Goal: Find specific page/section: Find specific page/section

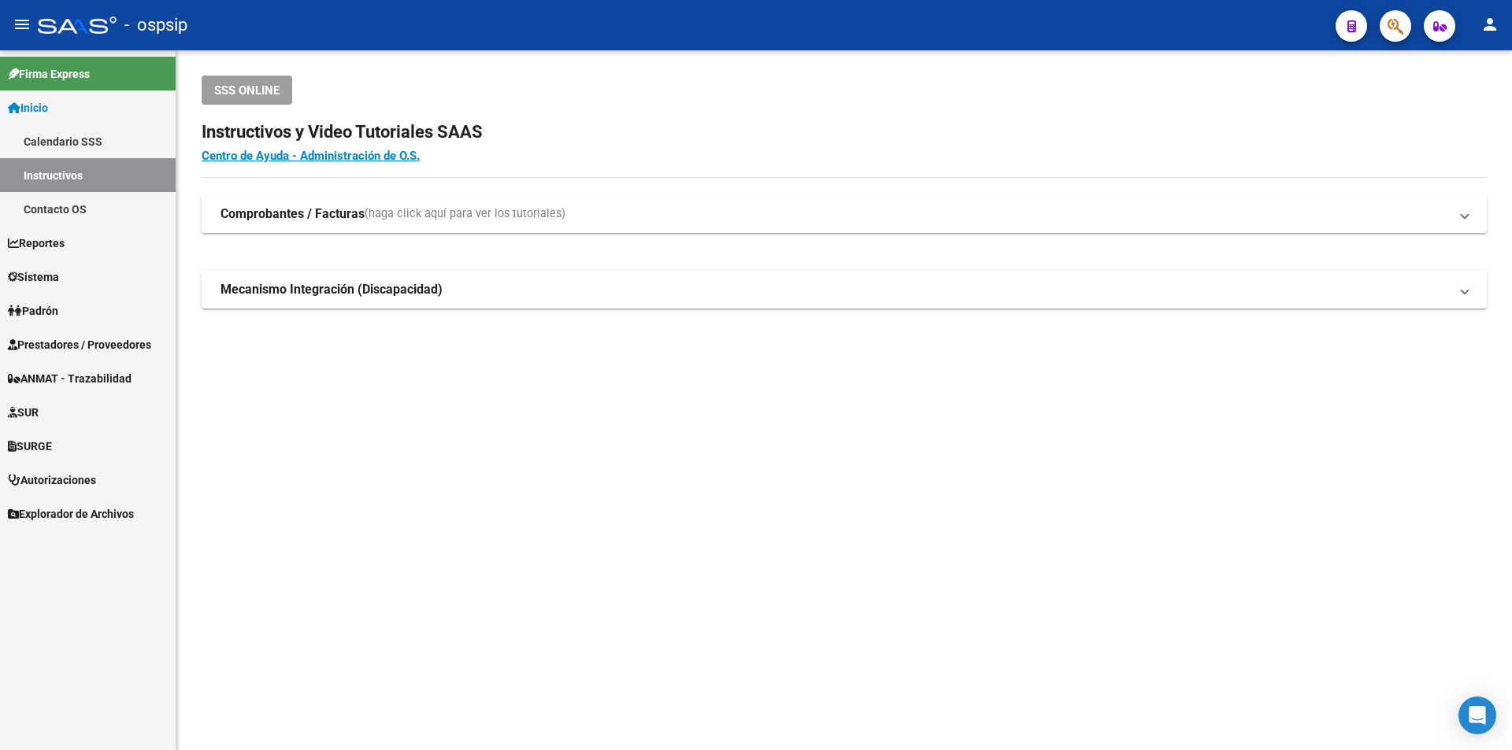
click at [130, 350] on span "Prestadores / Proveedores" at bounding box center [79, 344] width 143 height 17
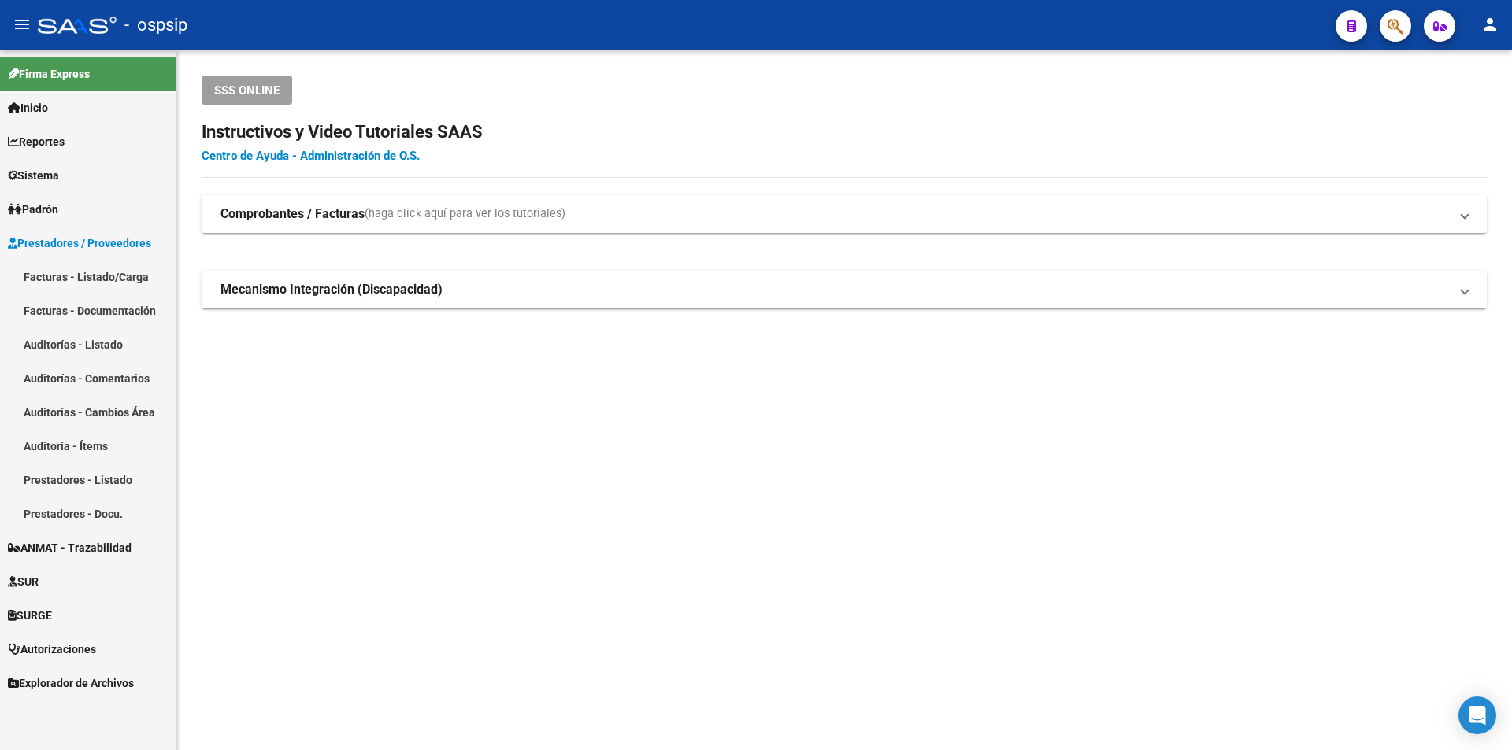
click at [106, 309] on link "Facturas - Documentación" at bounding box center [88, 311] width 176 height 34
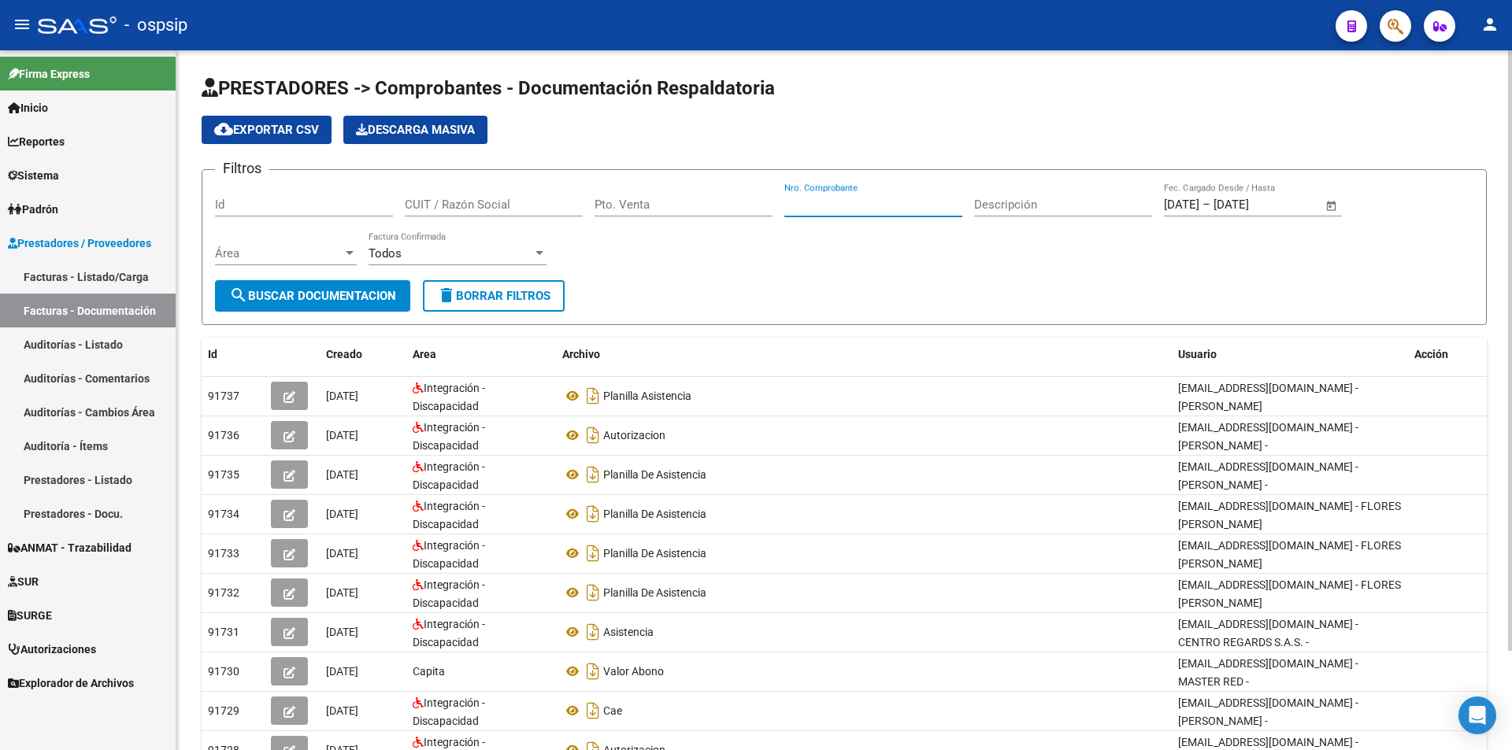
click at [815, 209] on input "Nro. Comprobante" at bounding box center [873, 205] width 178 height 14
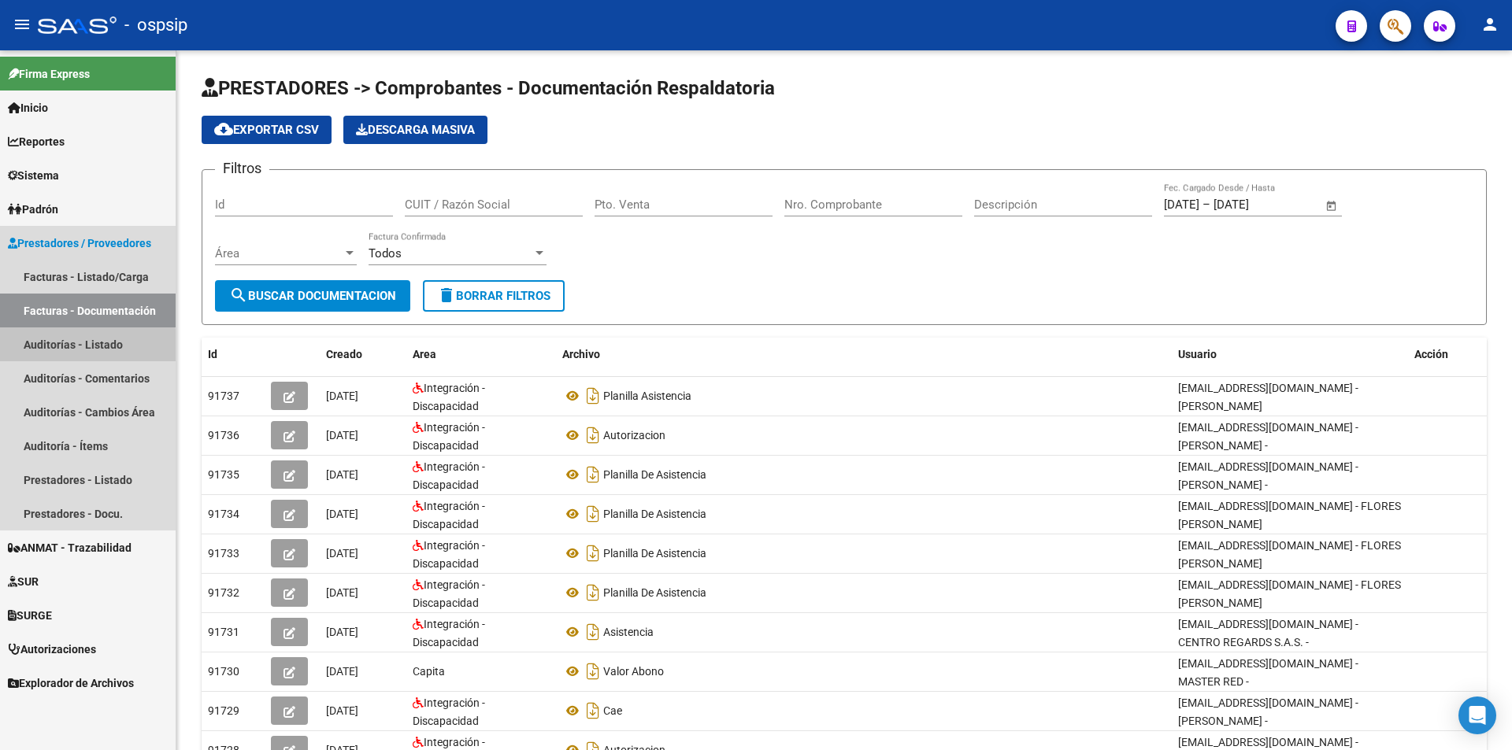
click at [27, 351] on link "Auditorías - Listado" at bounding box center [88, 345] width 176 height 34
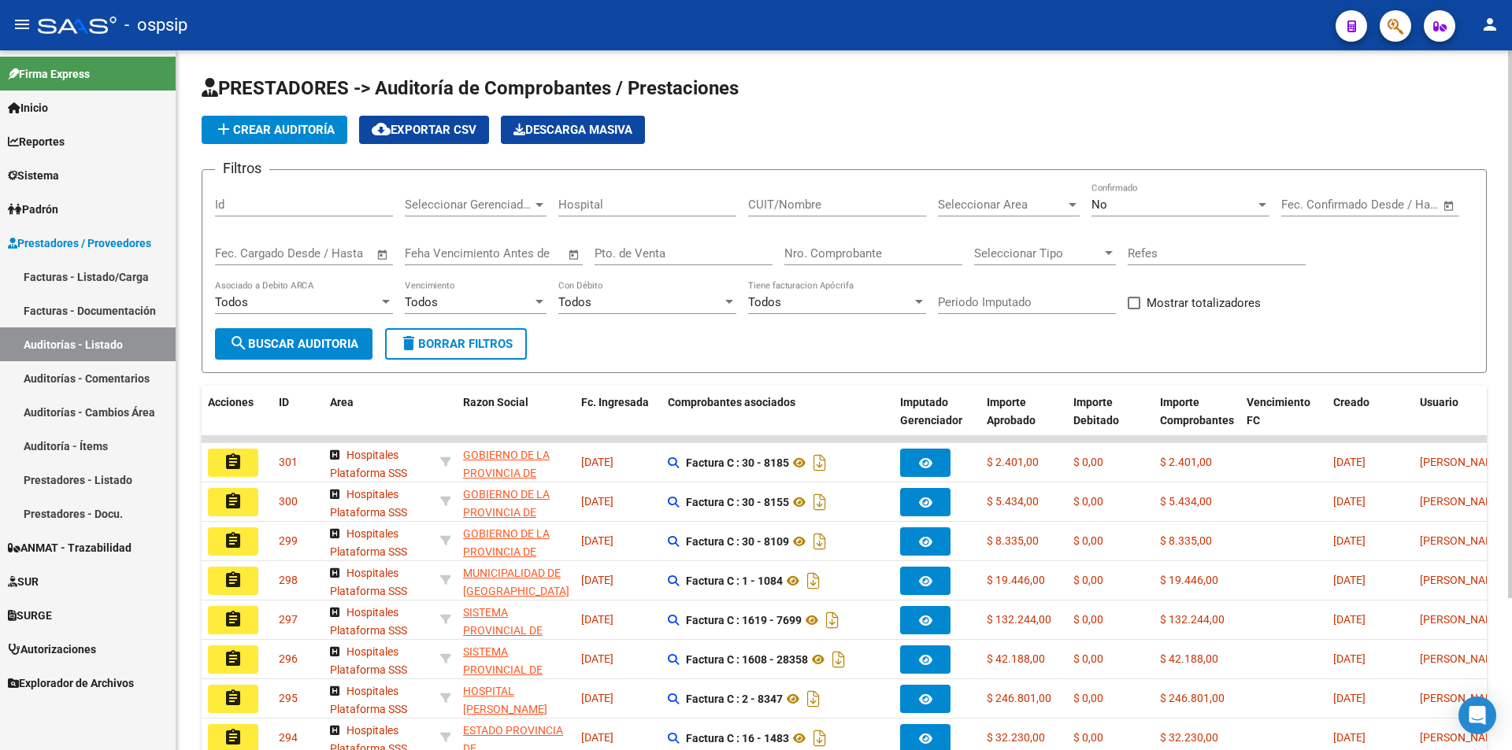
click at [1144, 201] on div "No" at bounding box center [1173, 205] width 164 height 14
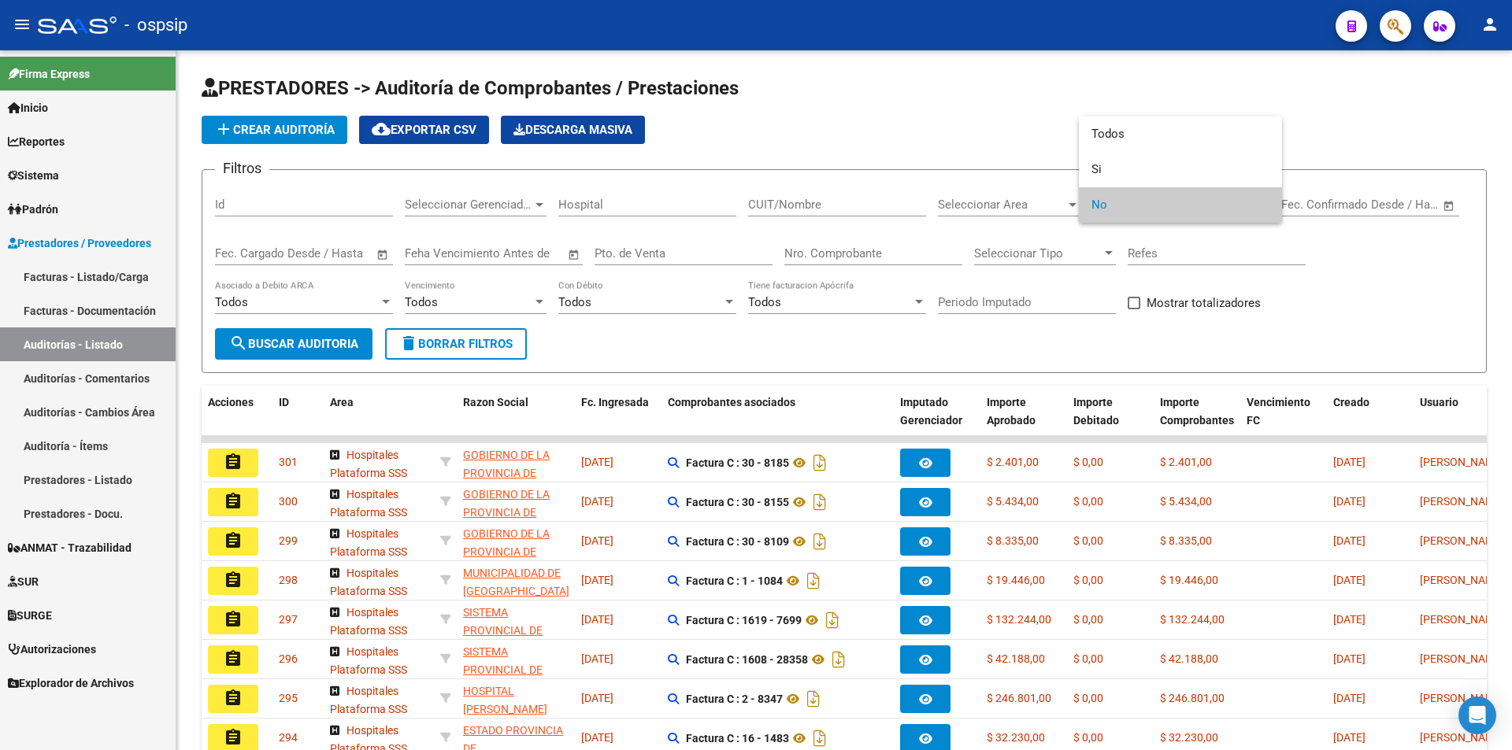
click at [121, 307] on div at bounding box center [756, 375] width 1512 height 750
click at [109, 279] on link "Facturas - Listado/Carga" at bounding box center [88, 277] width 176 height 34
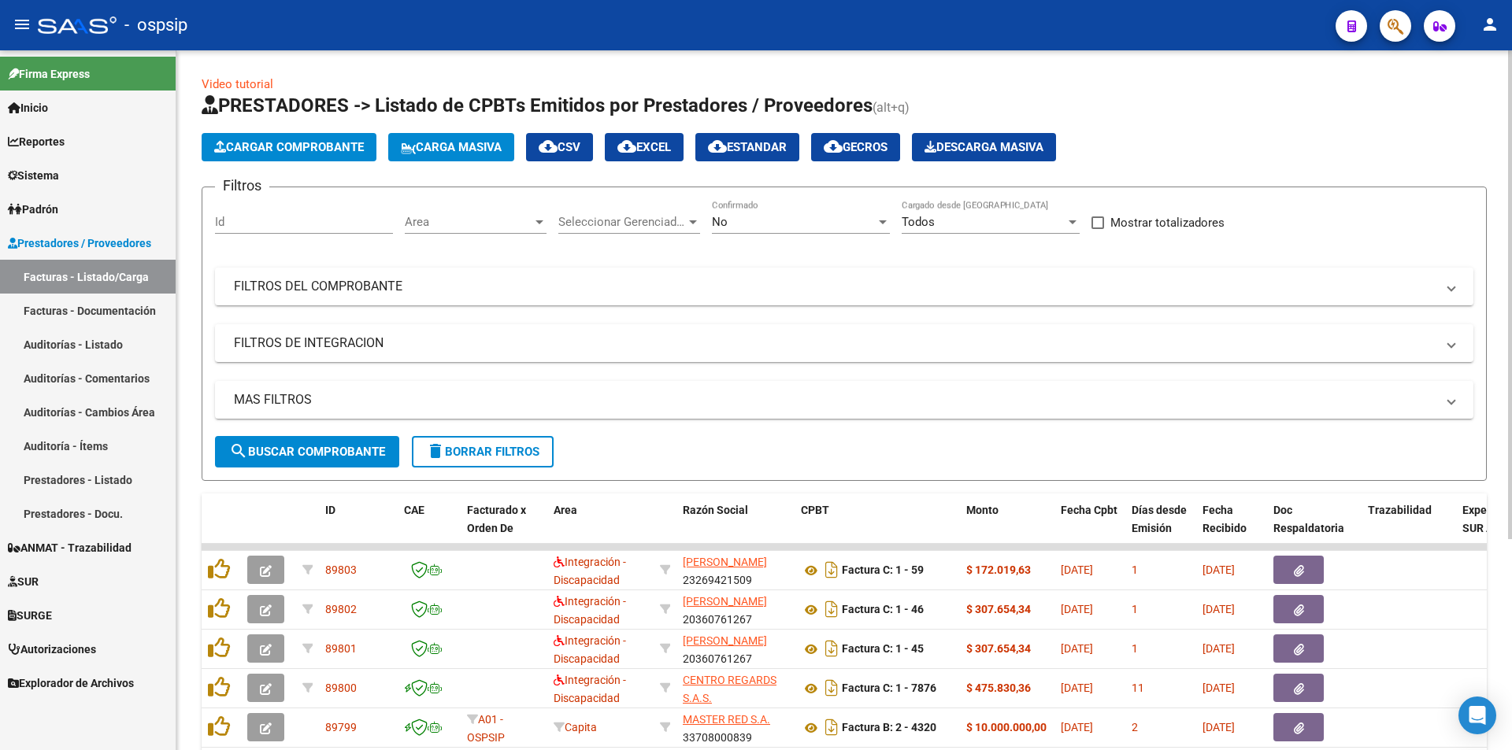
click at [835, 220] on div "No" at bounding box center [794, 222] width 164 height 14
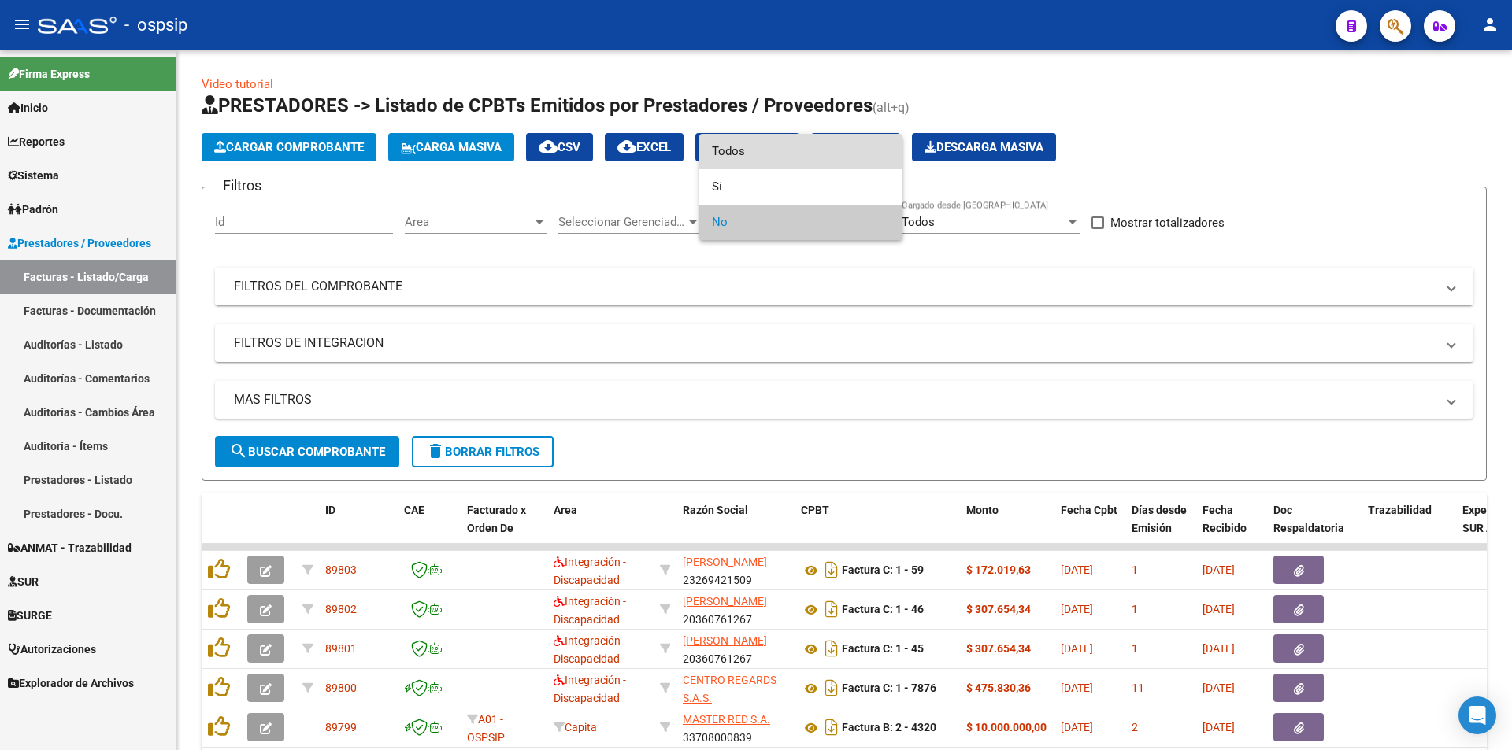
click at [745, 147] on span "Todos" at bounding box center [801, 151] width 178 height 35
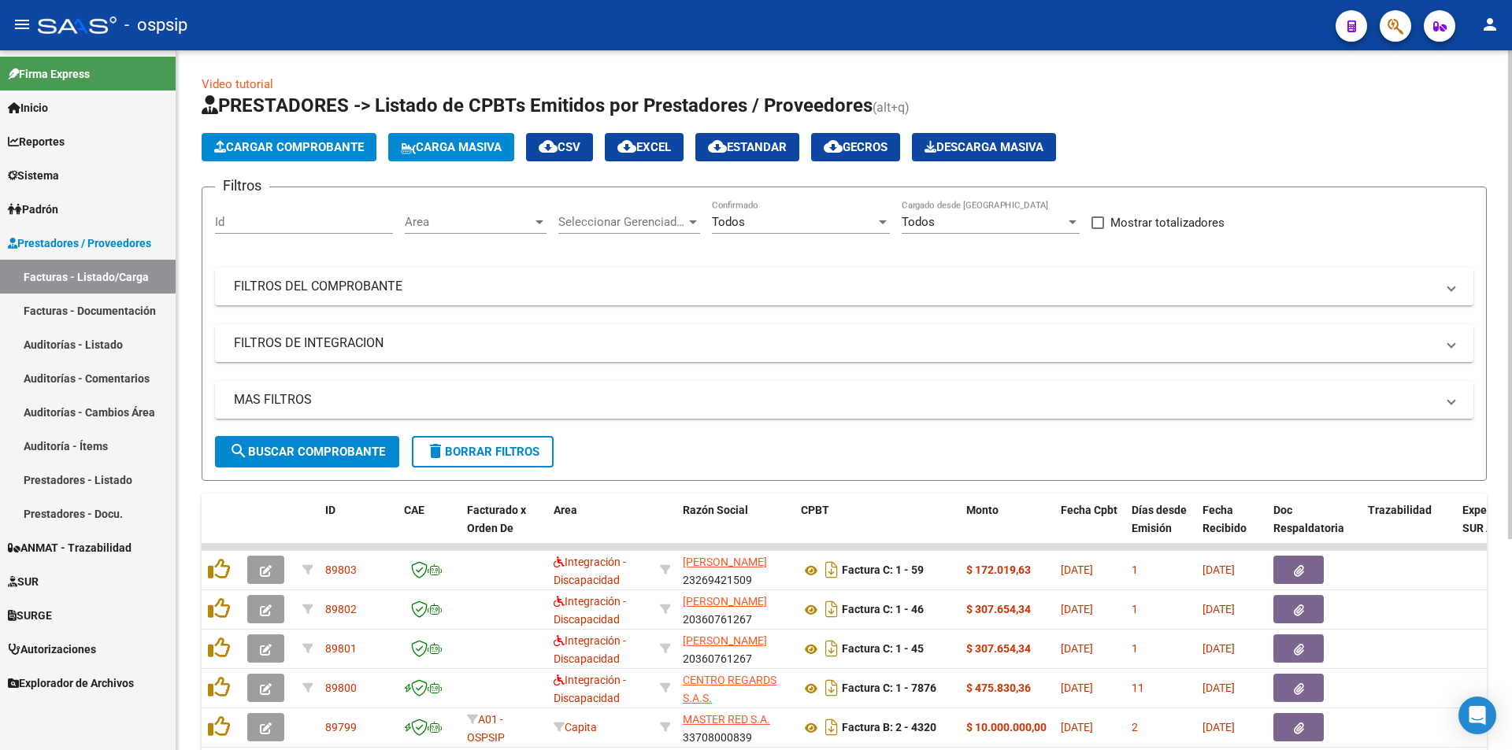
click at [254, 288] on mat-panel-title "FILTROS DEL COMPROBANTE" at bounding box center [835, 286] width 1202 height 17
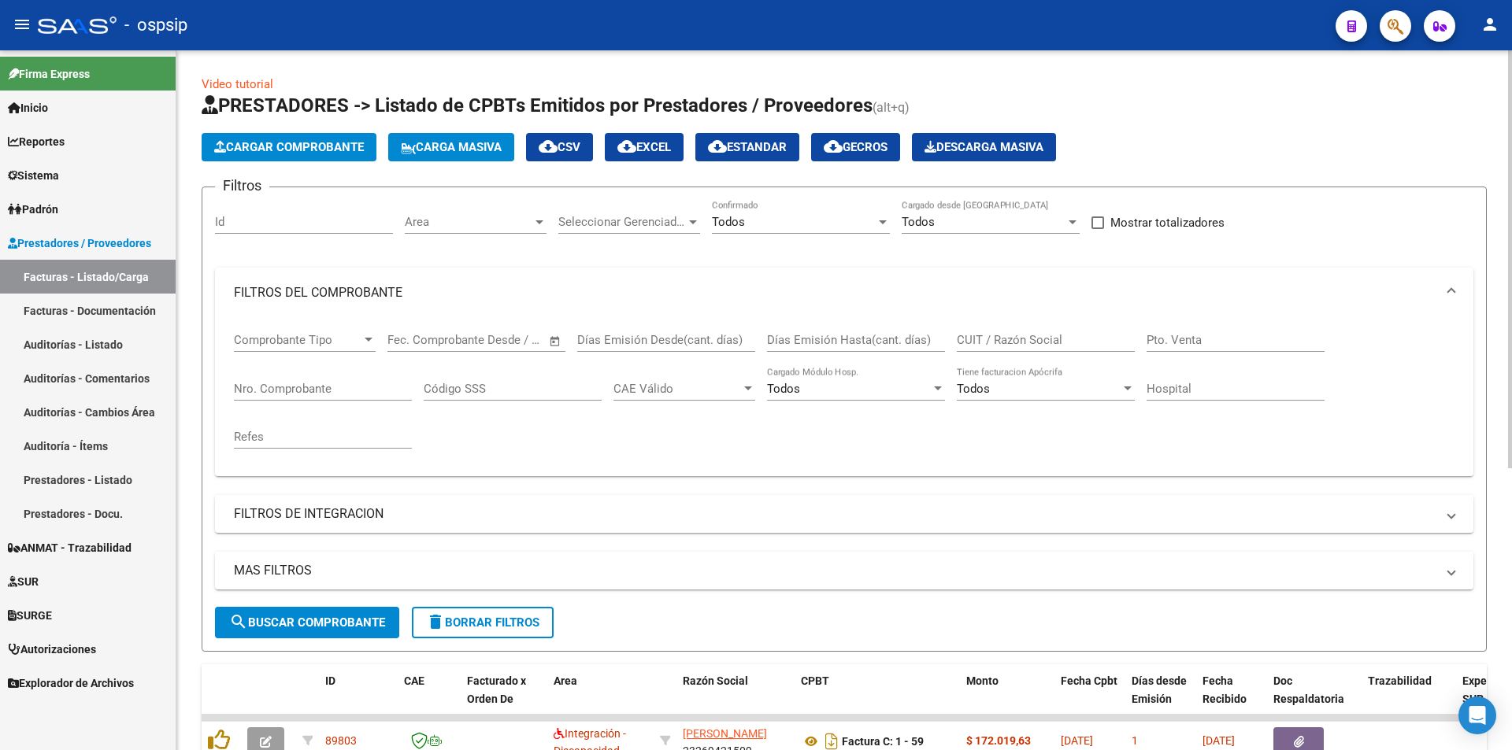
click at [268, 385] on input "Nro. Comprobante" at bounding box center [323, 389] width 178 height 14
